Goal: Task Accomplishment & Management: Use online tool/utility

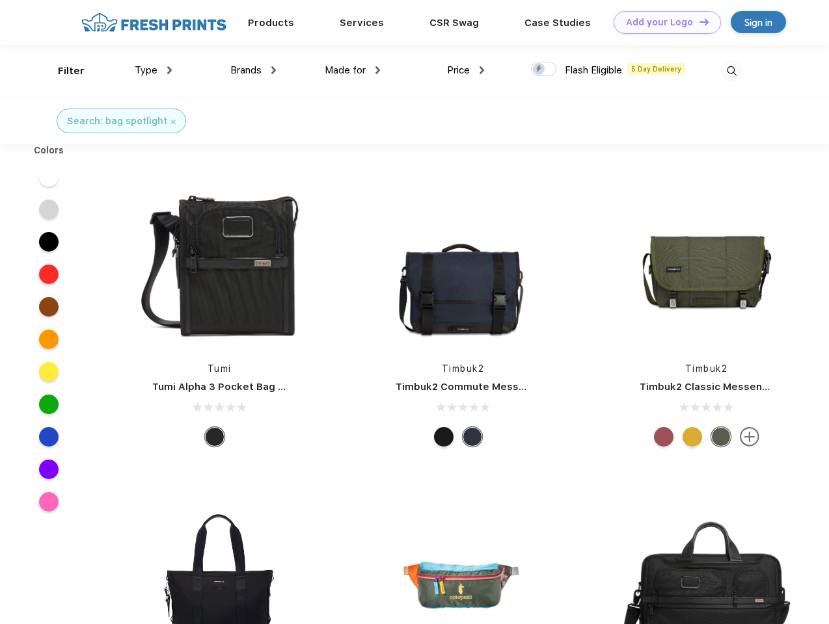
click at [662, 22] on link "Add your Logo Design Tool" at bounding box center [666, 22] width 107 height 23
click at [0, 0] on div "Design Tool" at bounding box center [0, 0] width 0 height 0
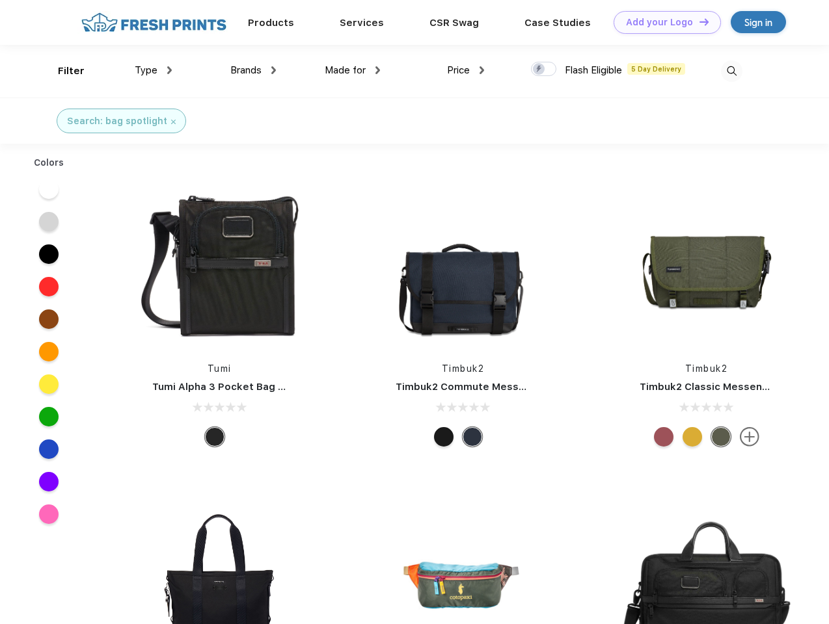
click at [698, 21] on link "Add your Logo Design Tool" at bounding box center [666, 22] width 107 height 23
click at [62, 71] on div "Filter" at bounding box center [71, 71] width 27 height 15
click at [153, 70] on span "Type" at bounding box center [146, 70] width 23 height 12
click at [253, 70] on span "Brands" at bounding box center [245, 70] width 31 height 12
click at [352, 70] on span "Made for" at bounding box center [345, 70] width 41 height 12
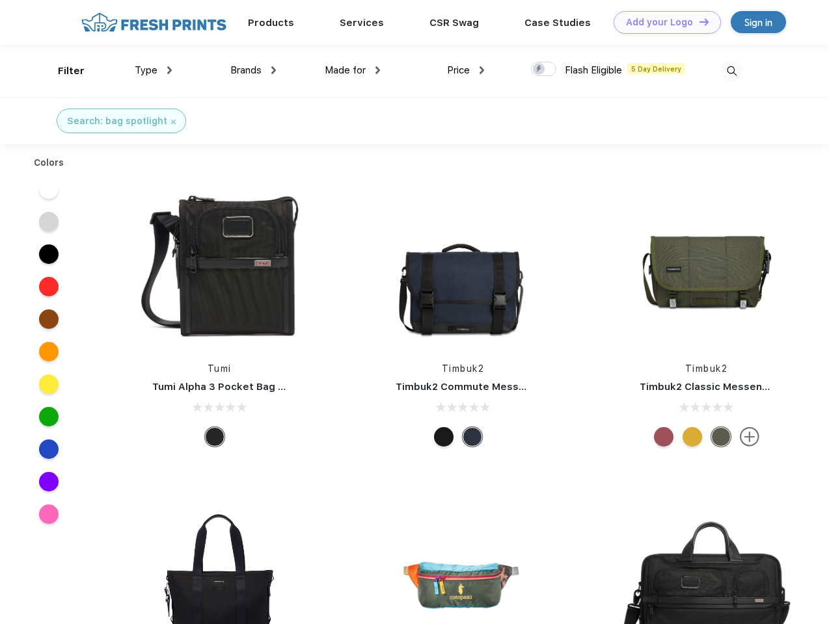
click at [466, 70] on span "Price" at bounding box center [458, 70] width 23 height 12
click at [544, 70] on div at bounding box center [543, 69] width 25 height 14
click at [539, 70] on input "checkbox" at bounding box center [535, 65] width 8 height 8
click at [731, 71] on img at bounding box center [731, 70] width 21 height 21
